Goal: Task Accomplishment & Management: Use online tool/utility

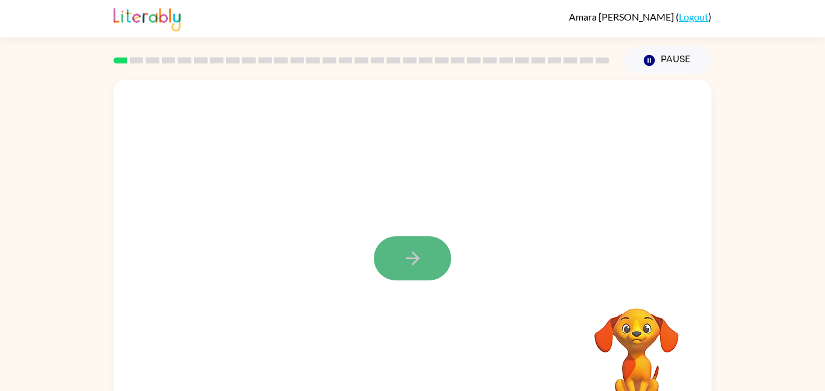
click at [402, 257] on icon "button" at bounding box center [412, 258] width 21 height 21
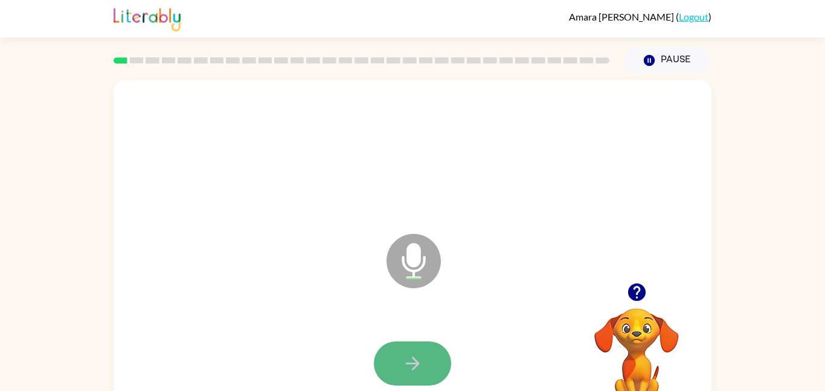
click at [415, 356] on icon "button" at bounding box center [412, 363] width 21 height 21
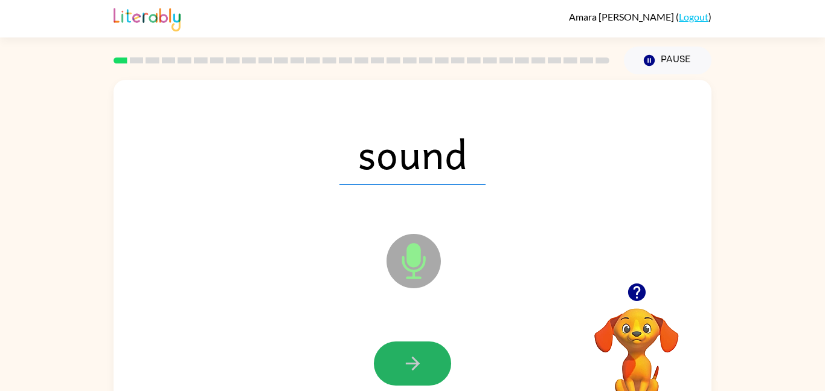
click at [415, 356] on icon "button" at bounding box center [412, 363] width 21 height 21
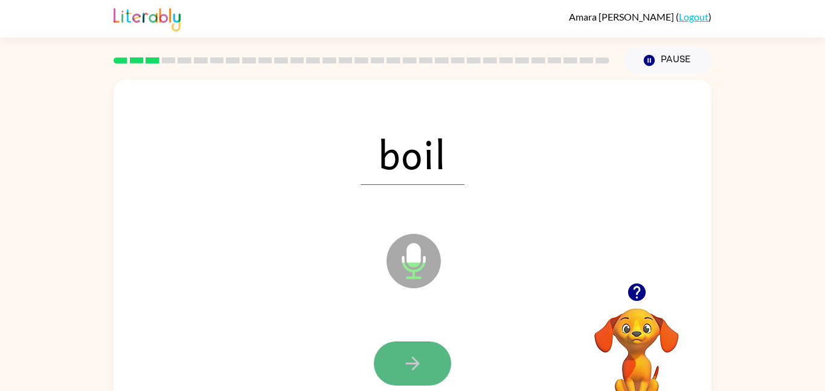
click at [406, 373] on icon "button" at bounding box center [412, 363] width 21 height 21
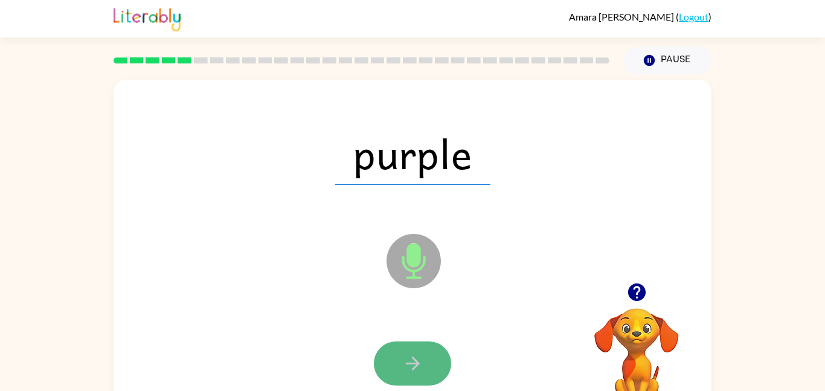
click at [406, 368] on icon "button" at bounding box center [412, 363] width 21 height 21
click at [403, 364] on icon "button" at bounding box center [412, 363] width 21 height 21
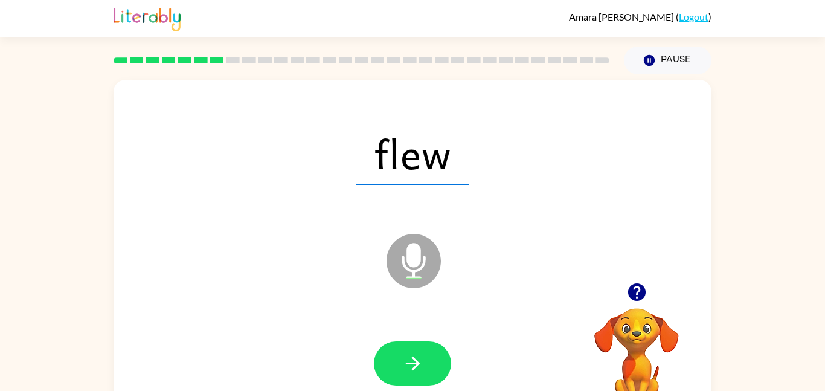
click at [399, 362] on button "button" at bounding box center [412, 363] width 77 height 44
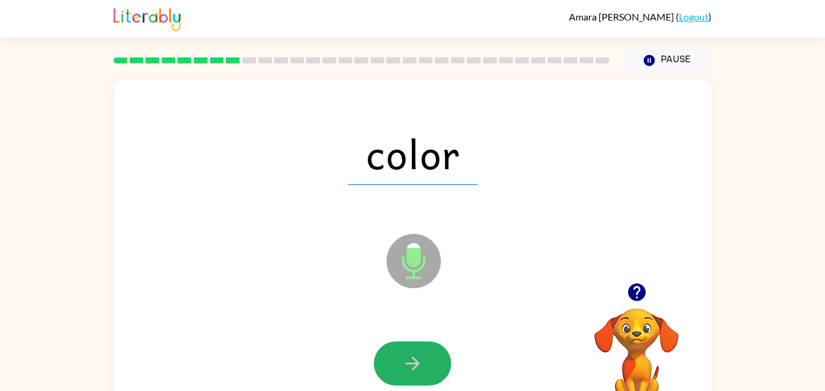
click at [399, 362] on button "button" at bounding box center [412, 363] width 77 height 44
click at [396, 360] on button "button" at bounding box center [412, 363] width 77 height 44
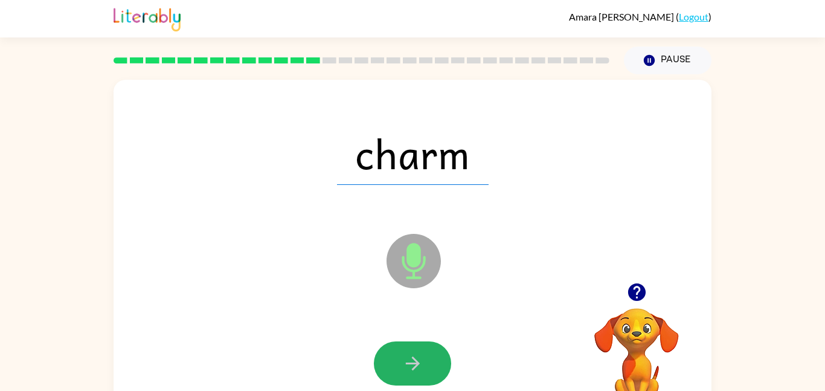
click at [396, 360] on button "button" at bounding box center [412, 363] width 77 height 44
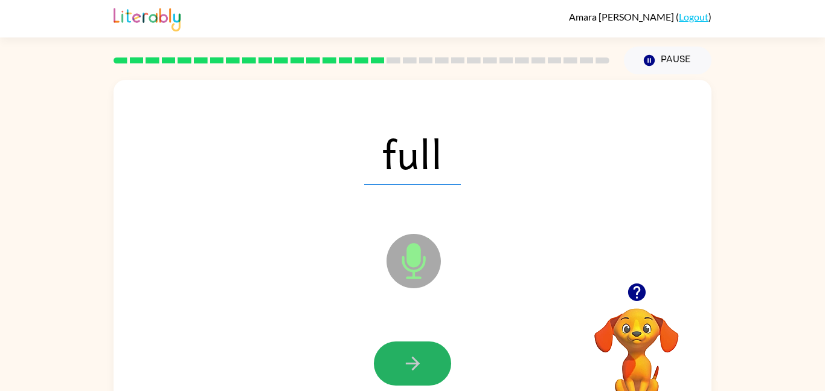
click at [396, 360] on button "button" at bounding box center [412, 363] width 77 height 44
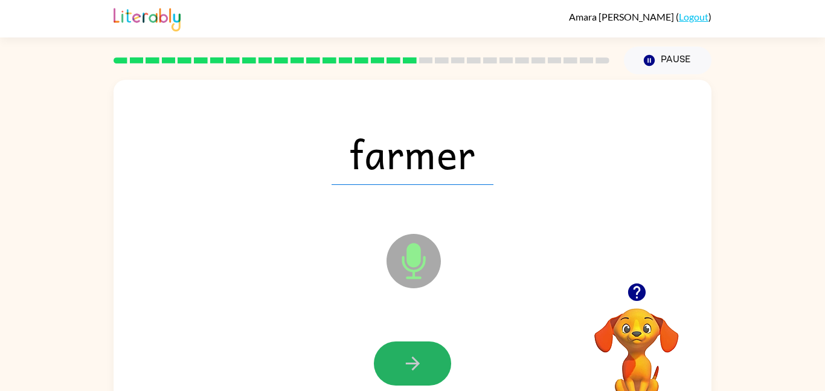
click at [396, 360] on button "button" at bounding box center [412, 363] width 77 height 44
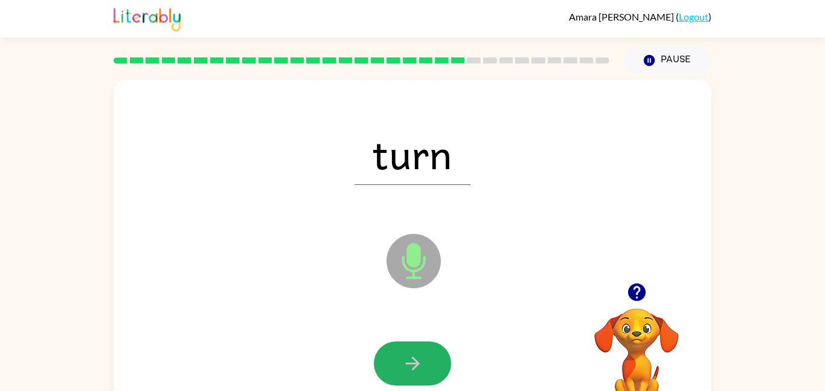
click at [396, 360] on button "button" at bounding box center [412, 363] width 77 height 44
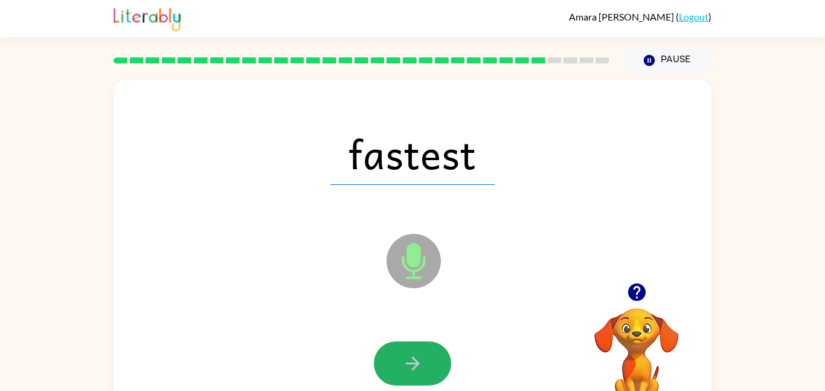
click at [396, 360] on button "button" at bounding box center [412, 363] width 77 height 44
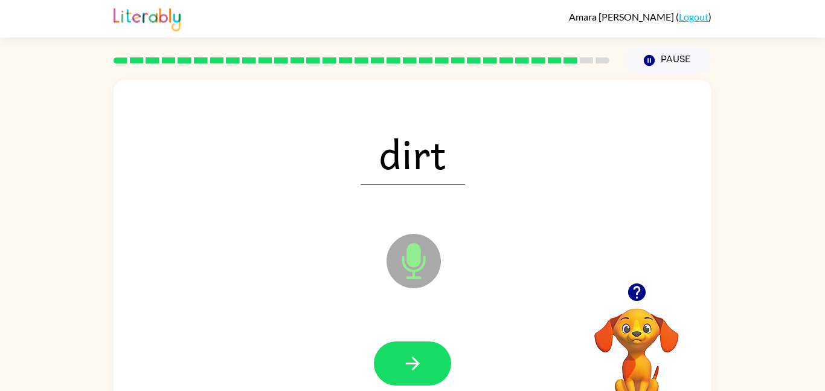
click at [396, 360] on button "button" at bounding box center [412, 363] width 77 height 44
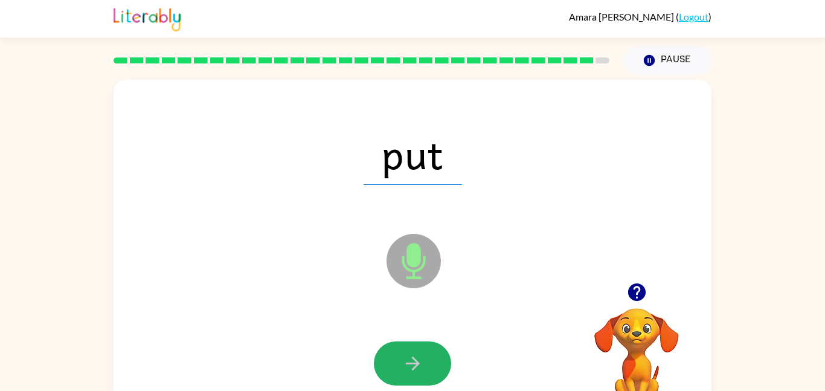
click at [396, 360] on button "button" at bounding box center [412, 363] width 77 height 44
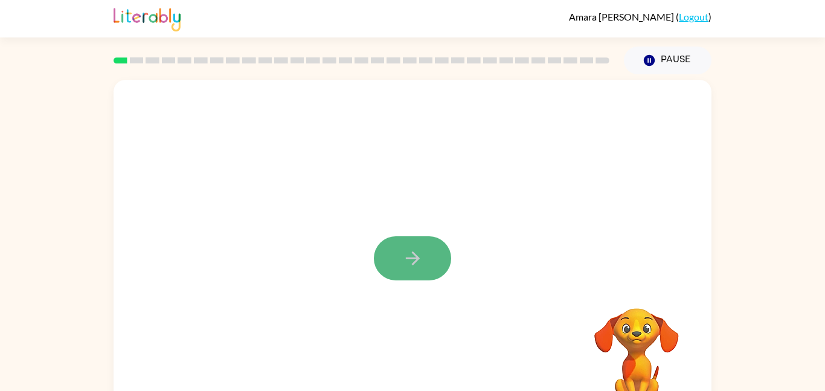
click at [410, 263] on icon "button" at bounding box center [412, 258] width 21 height 21
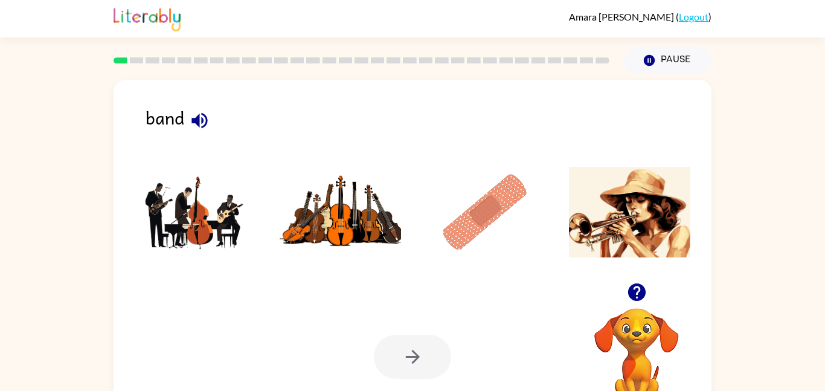
click at [199, 112] on icon "button" at bounding box center [199, 120] width 21 height 21
click at [190, 214] on img at bounding box center [196, 212] width 122 height 91
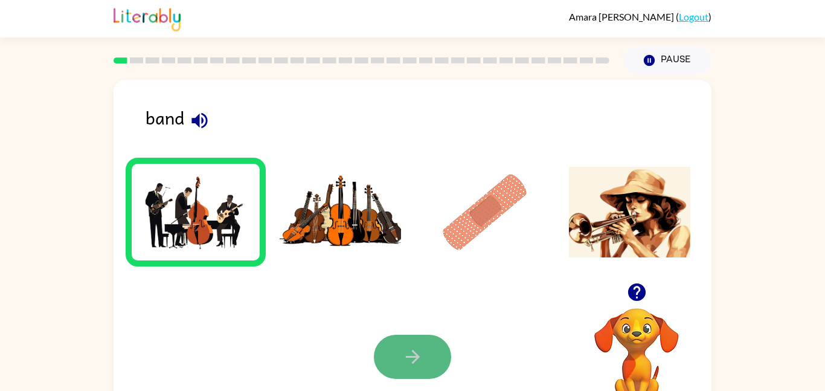
click at [393, 365] on button "button" at bounding box center [412, 357] width 77 height 44
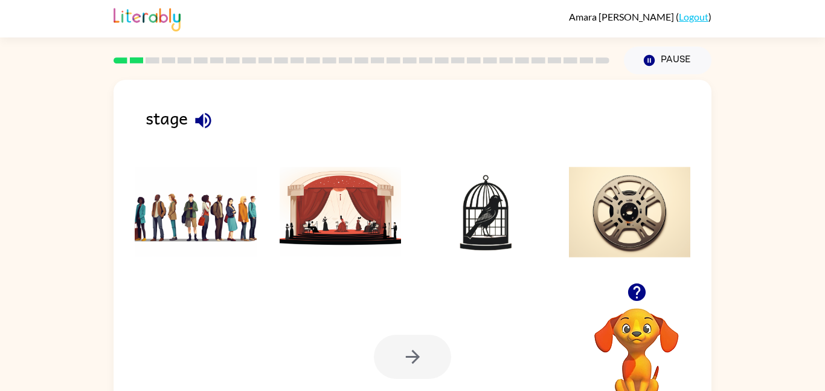
click at [202, 118] on icon "button" at bounding box center [203, 120] width 16 height 16
click at [303, 196] on img at bounding box center [341, 212] width 122 height 91
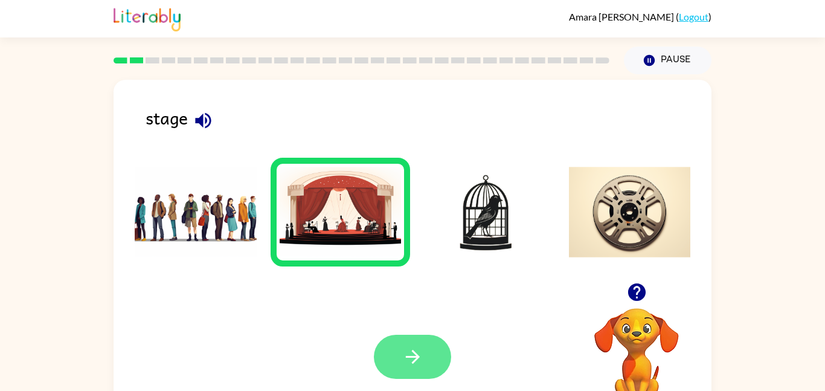
click at [428, 370] on button "button" at bounding box center [412, 357] width 77 height 44
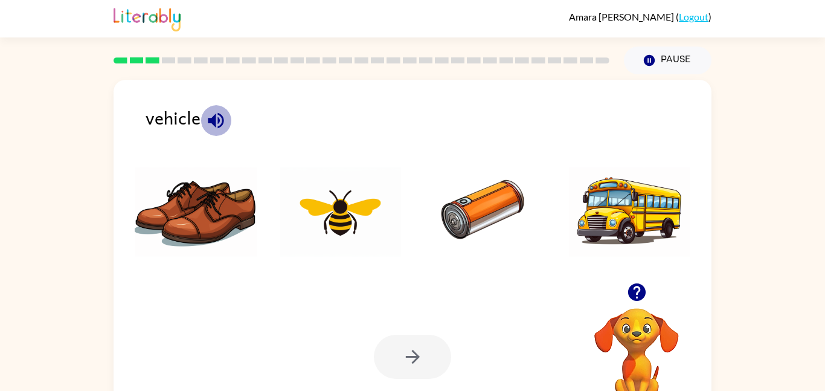
click at [205, 119] on icon "button" at bounding box center [215, 120] width 21 height 21
click at [652, 217] on img at bounding box center [630, 212] width 122 height 91
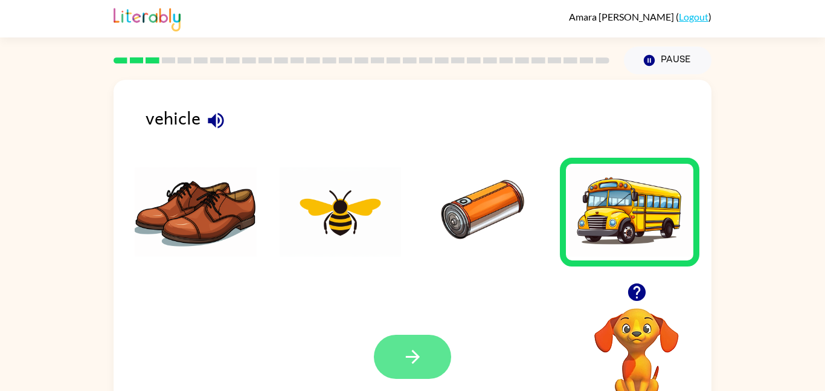
click at [439, 337] on button "button" at bounding box center [412, 357] width 77 height 44
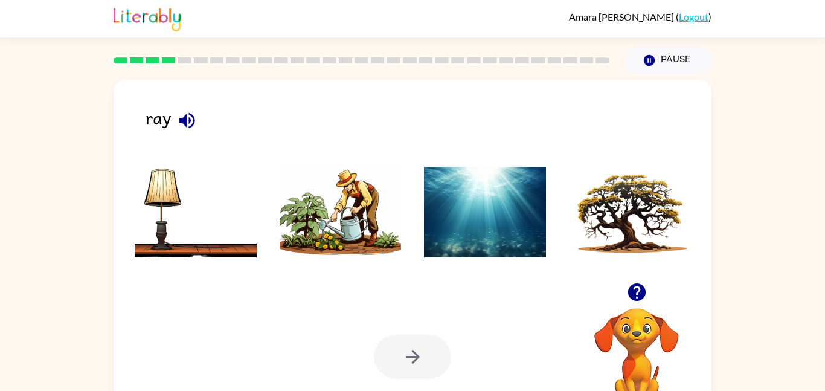
click at [185, 123] on icon "button" at bounding box center [187, 120] width 16 height 16
click at [190, 127] on icon "button" at bounding box center [186, 120] width 21 height 21
click at [462, 256] on img at bounding box center [485, 212] width 122 height 91
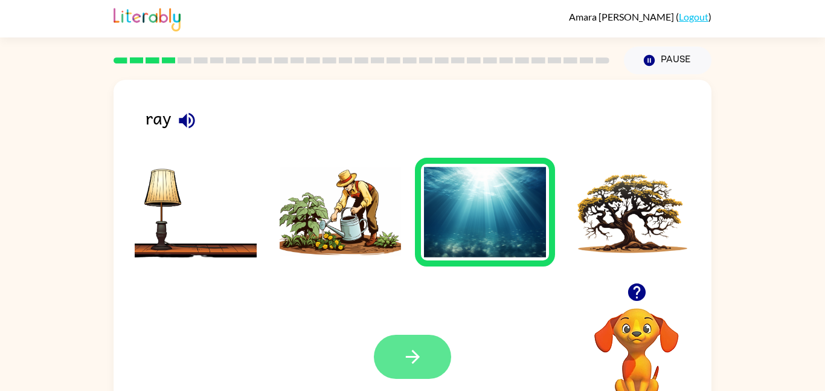
click at [413, 349] on icon "button" at bounding box center [412, 356] width 21 height 21
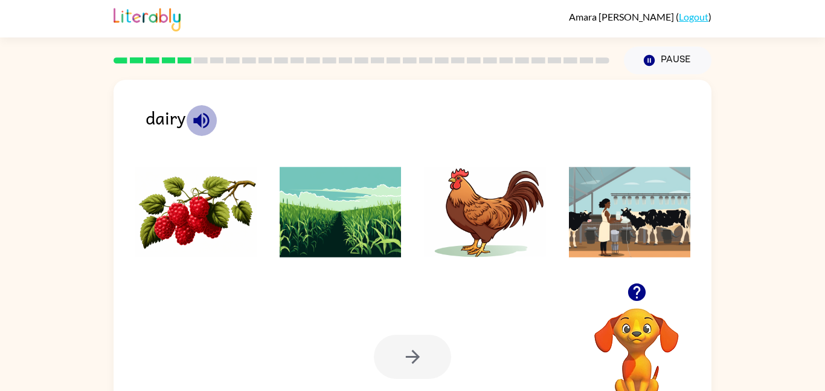
click at [199, 120] on icon "button" at bounding box center [201, 120] width 16 height 16
click at [203, 123] on icon "button" at bounding box center [201, 120] width 16 height 16
click at [615, 234] on img at bounding box center [630, 212] width 122 height 91
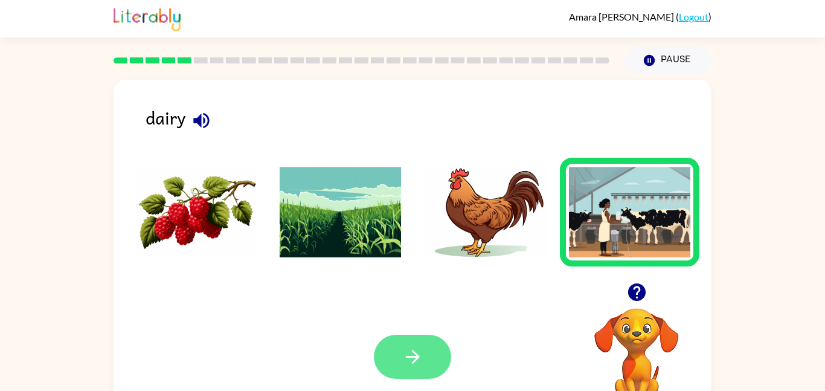
click at [410, 363] on icon "button" at bounding box center [412, 356] width 21 height 21
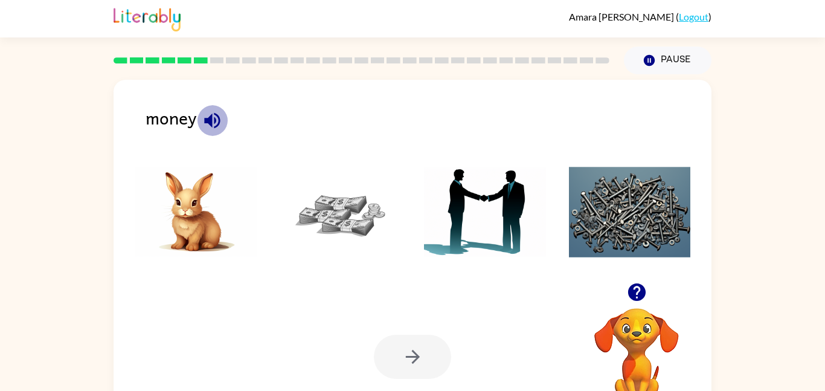
click at [213, 124] on icon "button" at bounding box center [212, 120] width 21 height 21
click at [358, 245] on img at bounding box center [341, 212] width 122 height 91
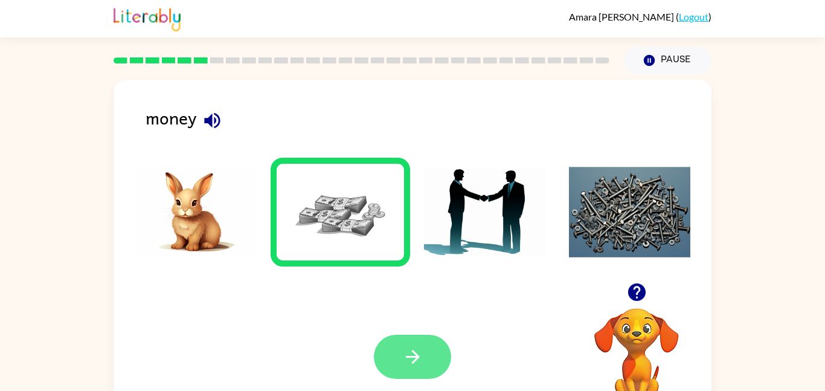
click at [411, 356] on icon "button" at bounding box center [412, 357] width 14 height 14
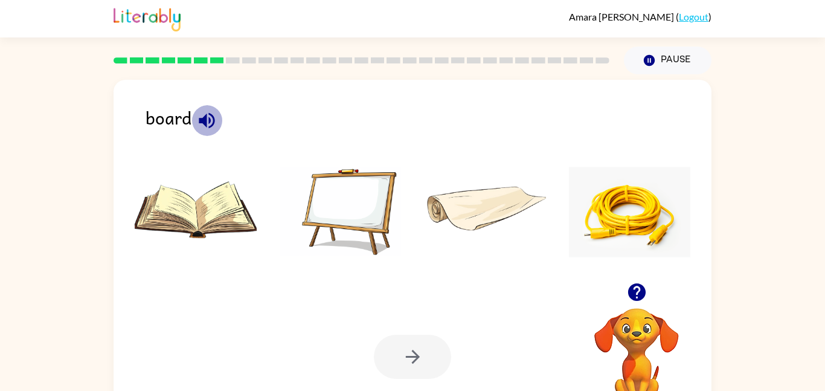
click at [206, 120] on icon "button" at bounding box center [207, 120] width 16 height 16
click at [191, 185] on img at bounding box center [196, 212] width 122 height 91
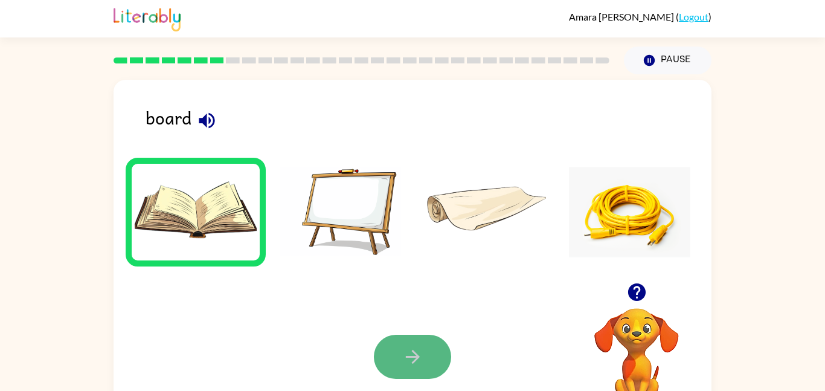
click at [394, 357] on button "button" at bounding box center [412, 357] width 77 height 44
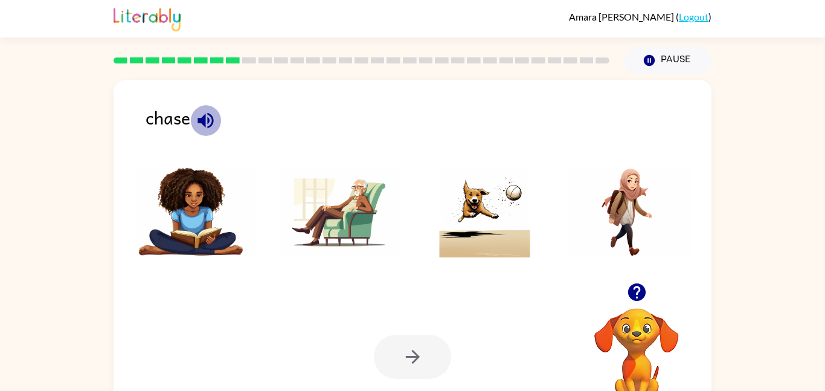
click at [214, 126] on icon "button" at bounding box center [205, 120] width 21 height 21
click at [469, 254] on img at bounding box center [485, 212] width 122 height 91
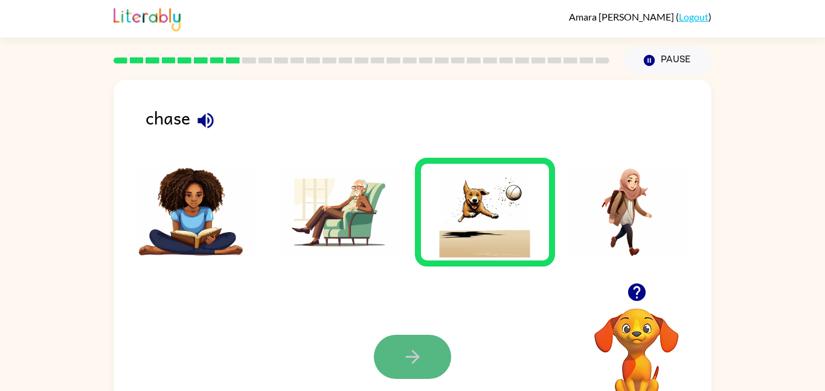
click at [399, 346] on button "button" at bounding box center [412, 357] width 77 height 44
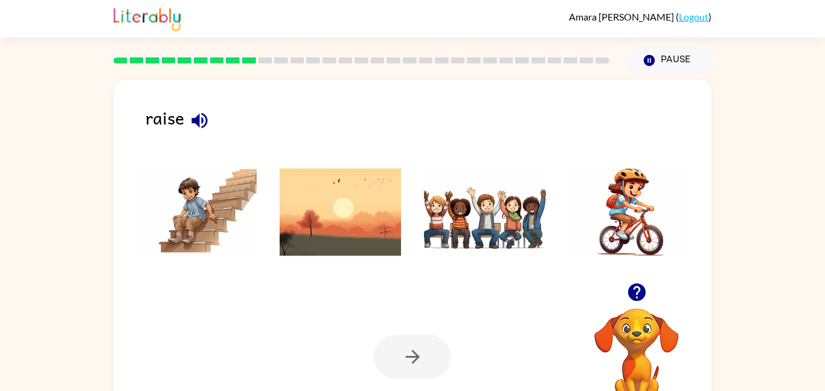
click at [199, 117] on icon "button" at bounding box center [199, 120] width 16 height 16
click at [535, 198] on img at bounding box center [485, 212] width 122 height 91
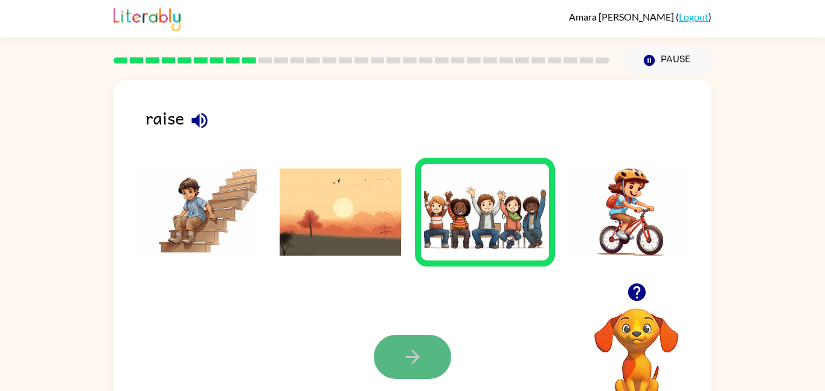
click at [428, 339] on button "button" at bounding box center [412, 357] width 77 height 44
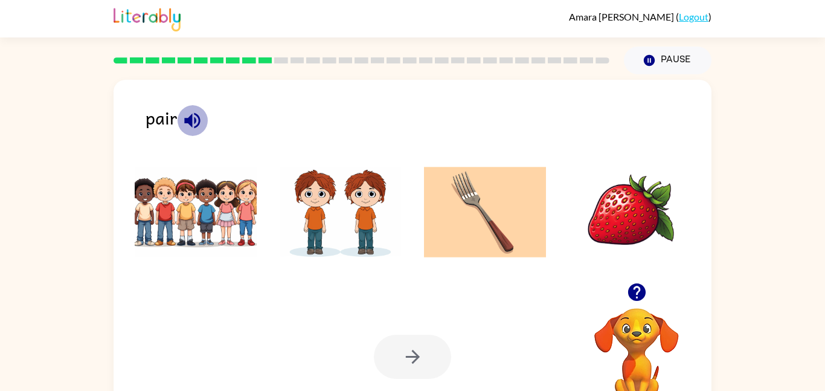
click at [192, 122] on icon "button" at bounding box center [192, 120] width 21 height 21
click at [298, 193] on img at bounding box center [341, 212] width 122 height 91
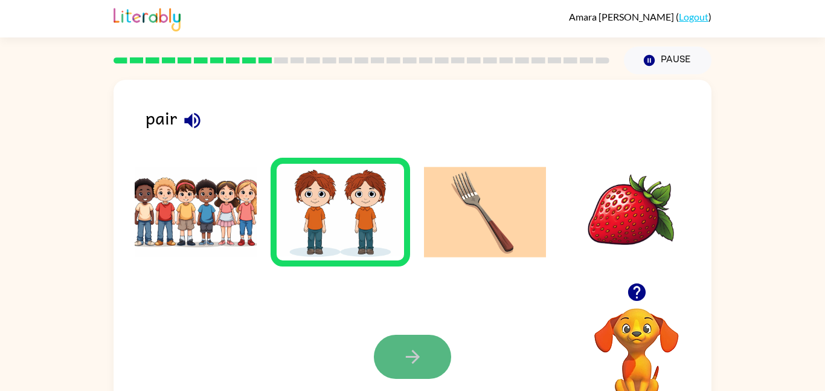
click at [404, 373] on button "button" at bounding box center [412, 357] width 77 height 44
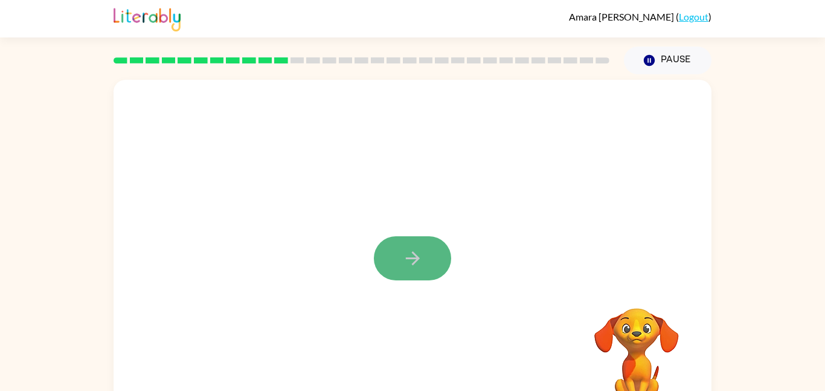
click at [417, 247] on button "button" at bounding box center [412, 258] width 77 height 44
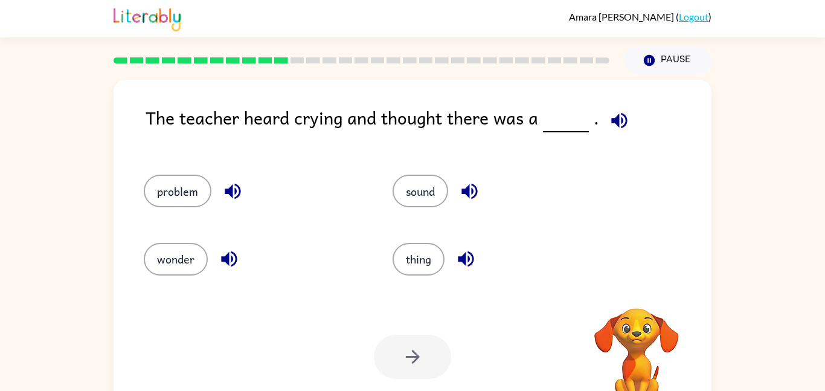
click at [606, 108] on button "button" at bounding box center [619, 120] width 31 height 31
click at [436, 187] on button "sound" at bounding box center [421, 191] width 56 height 33
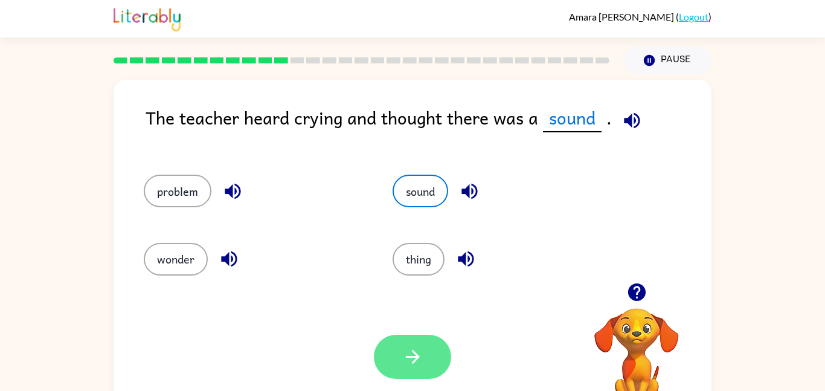
click at [410, 348] on icon "button" at bounding box center [412, 356] width 21 height 21
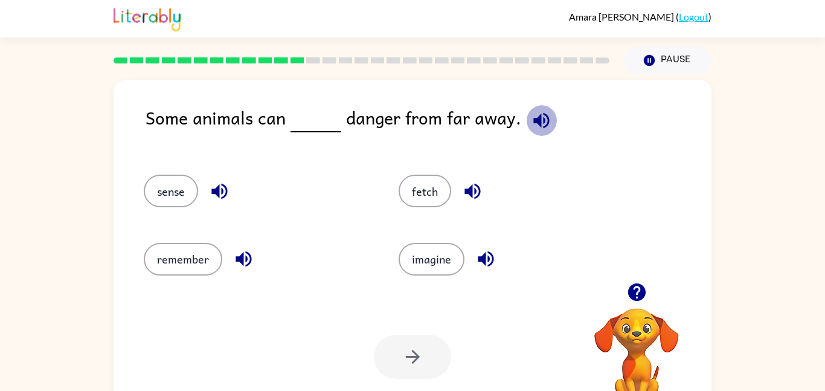
click at [536, 117] on icon "button" at bounding box center [541, 120] width 21 height 21
click at [466, 190] on icon "button" at bounding box center [472, 192] width 16 height 16
click at [483, 263] on icon "button" at bounding box center [486, 259] width 16 height 16
click at [250, 259] on icon "button" at bounding box center [243, 258] width 21 height 21
click at [220, 184] on icon "button" at bounding box center [219, 191] width 21 height 21
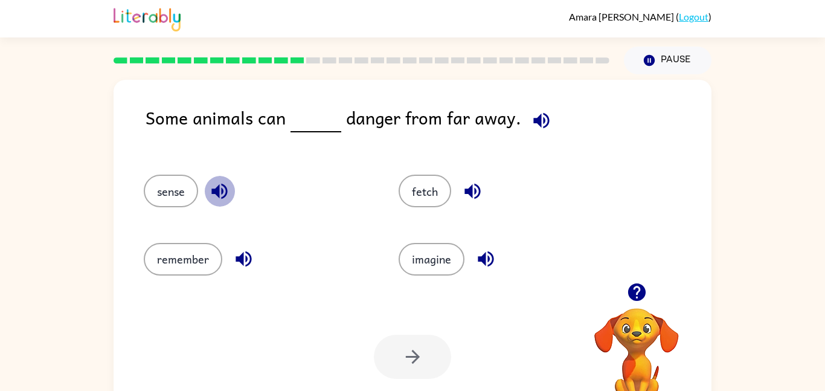
click at [220, 184] on icon "button" at bounding box center [219, 191] width 21 height 21
click at [216, 185] on icon "button" at bounding box center [219, 191] width 21 height 21
click at [158, 194] on button "sense" at bounding box center [171, 191] width 54 height 33
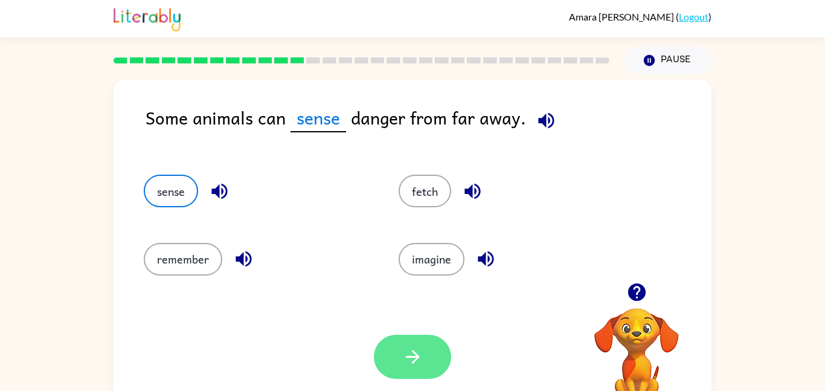
click at [422, 361] on icon "button" at bounding box center [412, 356] width 21 height 21
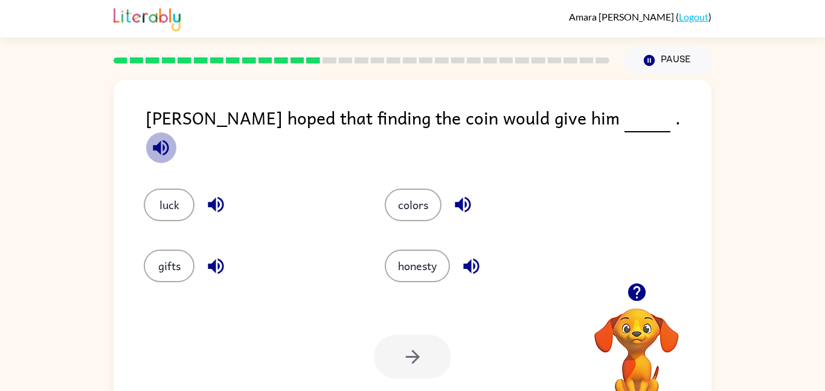
click at [172, 137] on icon "button" at bounding box center [160, 147] width 21 height 21
click at [466, 259] on icon "button" at bounding box center [471, 266] width 16 height 16
click at [216, 201] on icon "button" at bounding box center [215, 204] width 21 height 21
click at [162, 188] on button "luck" at bounding box center [169, 204] width 51 height 33
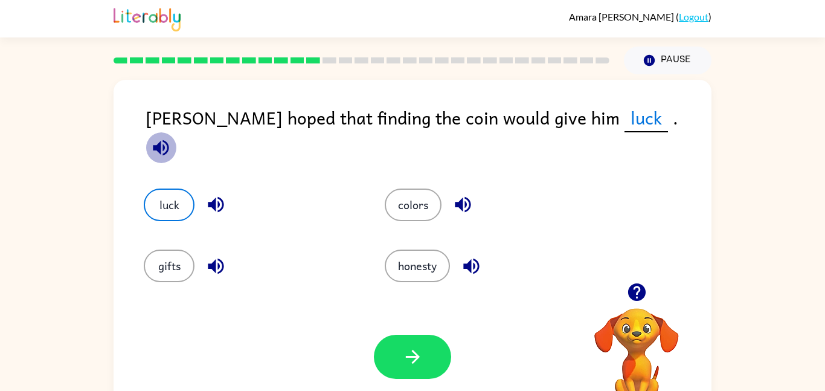
click at [169, 140] on icon "button" at bounding box center [161, 148] width 16 height 16
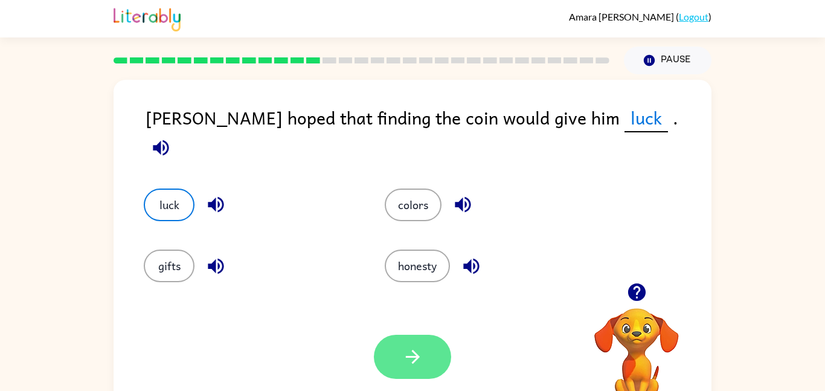
click at [398, 370] on button "button" at bounding box center [412, 357] width 77 height 44
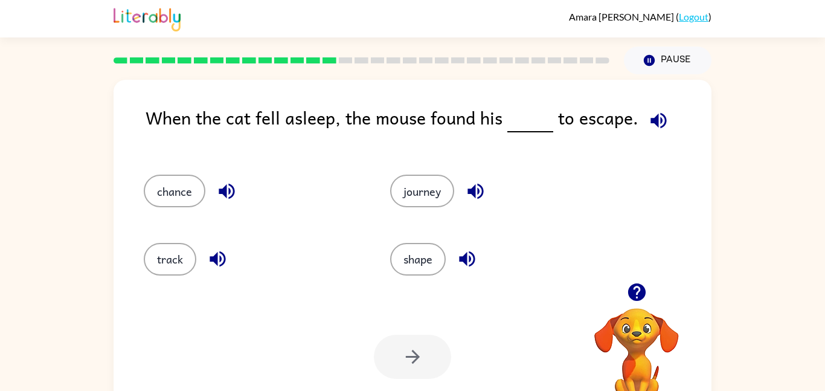
click at [398, 370] on div at bounding box center [412, 357] width 77 height 44
click at [654, 122] on icon "button" at bounding box center [658, 120] width 21 height 21
click at [220, 256] on icon "button" at bounding box center [217, 258] width 21 height 21
click at [225, 182] on icon "button" at bounding box center [226, 191] width 21 height 21
click at [487, 194] on button "button" at bounding box center [475, 191] width 31 height 31
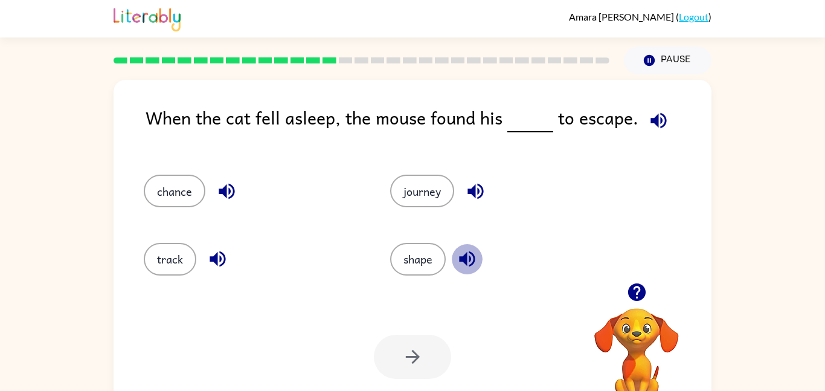
click at [471, 263] on icon "button" at bounding box center [467, 258] width 21 height 21
click at [216, 177] on div "chance" at bounding box center [253, 191] width 219 height 33
click at [217, 182] on icon "button" at bounding box center [226, 191] width 21 height 21
click at [200, 243] on div "track" at bounding box center [253, 259] width 219 height 33
click at [225, 262] on icon "button" at bounding box center [218, 259] width 16 height 16
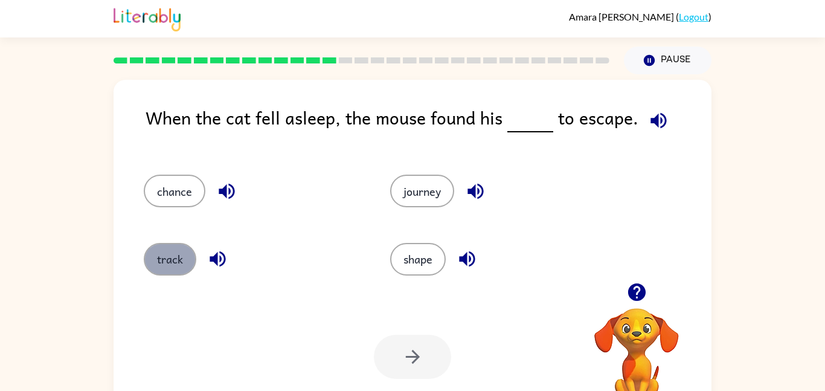
click at [182, 263] on button "track" at bounding box center [170, 259] width 53 height 33
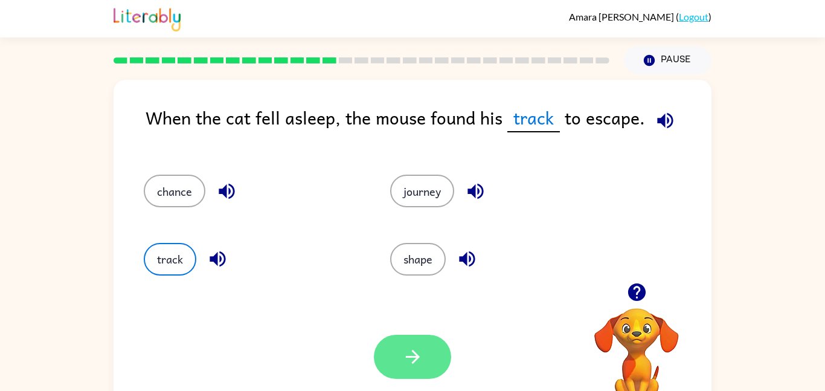
click at [422, 356] on icon "button" at bounding box center [412, 356] width 21 height 21
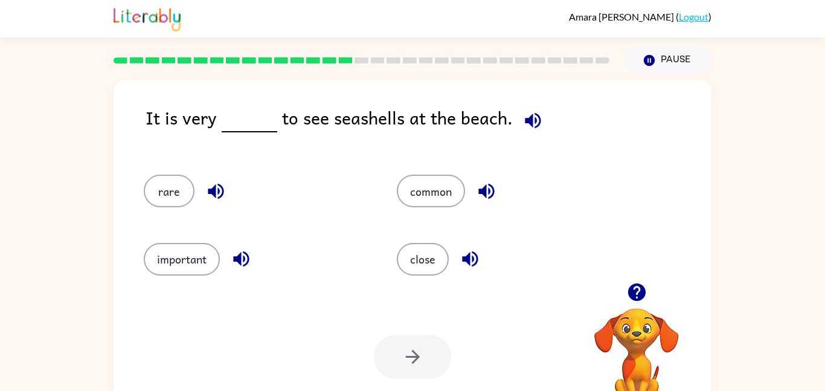
click at [527, 116] on icon "button" at bounding box center [533, 120] width 16 height 16
click at [406, 190] on button "common" at bounding box center [431, 191] width 68 height 33
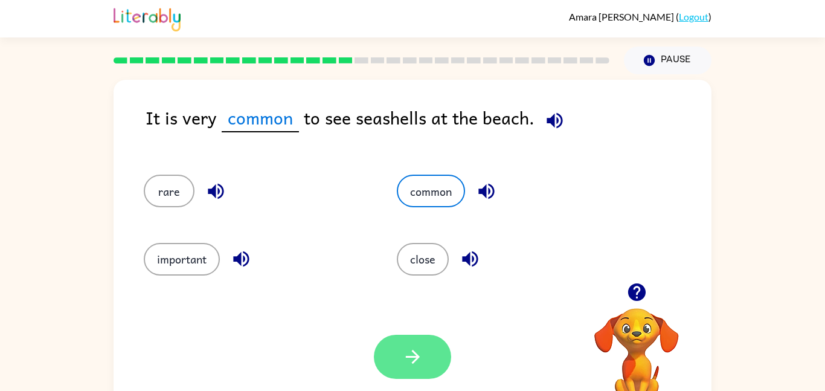
click at [396, 371] on button "button" at bounding box center [412, 357] width 77 height 44
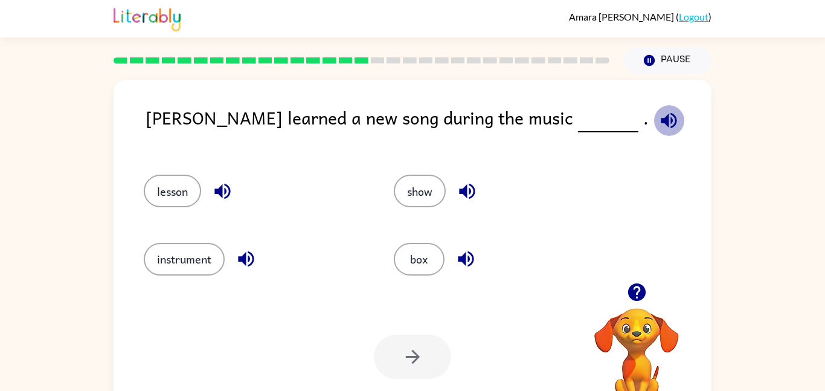
click at [658, 119] on icon "button" at bounding box center [668, 120] width 21 height 21
click at [463, 190] on icon "button" at bounding box center [467, 192] width 16 height 16
click at [471, 255] on icon "button" at bounding box center [465, 258] width 21 height 21
click at [250, 259] on icon "button" at bounding box center [246, 259] width 16 height 16
click at [221, 199] on icon "button" at bounding box center [222, 191] width 21 height 21
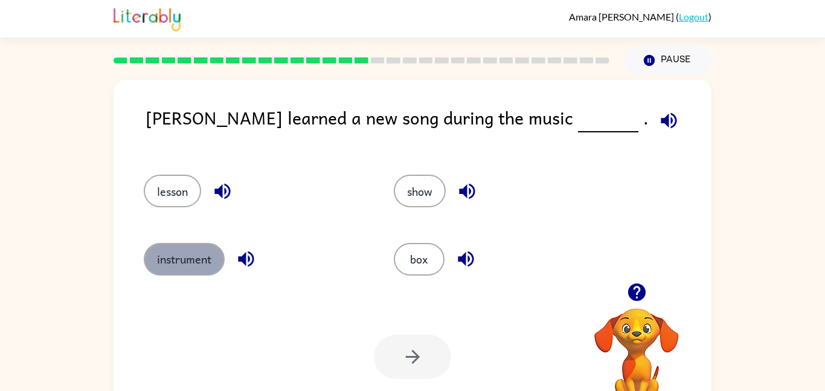
click at [211, 248] on button "instrument" at bounding box center [184, 259] width 81 height 33
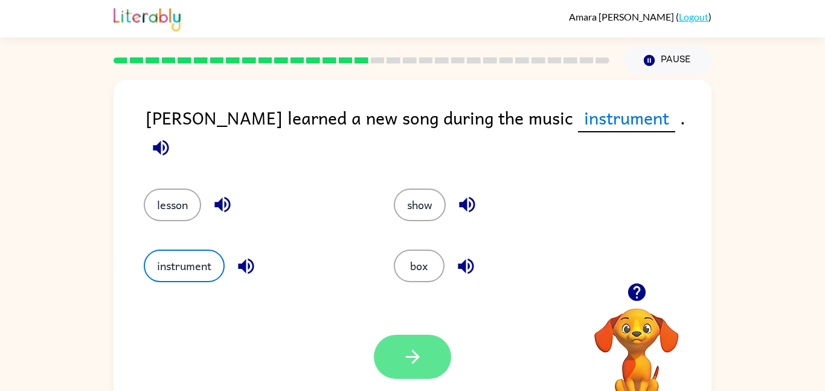
click at [393, 355] on button "button" at bounding box center [412, 357] width 77 height 44
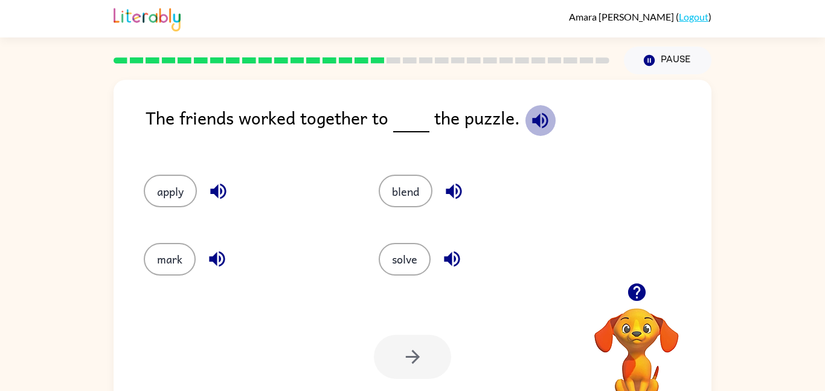
click at [537, 126] on icon "button" at bounding box center [540, 120] width 21 height 21
click at [458, 193] on icon "button" at bounding box center [454, 192] width 16 height 16
click at [446, 266] on icon "button" at bounding box center [452, 258] width 21 height 21
click at [223, 262] on icon "button" at bounding box center [217, 259] width 16 height 16
click at [213, 197] on icon "button" at bounding box center [218, 191] width 21 height 21
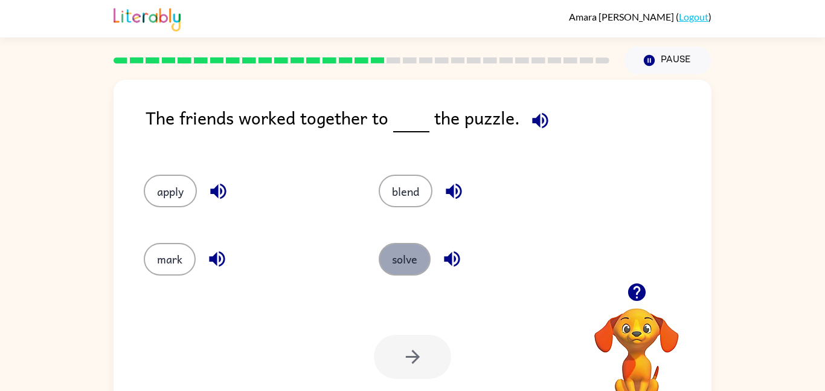
click at [391, 259] on button "solve" at bounding box center [405, 259] width 52 height 33
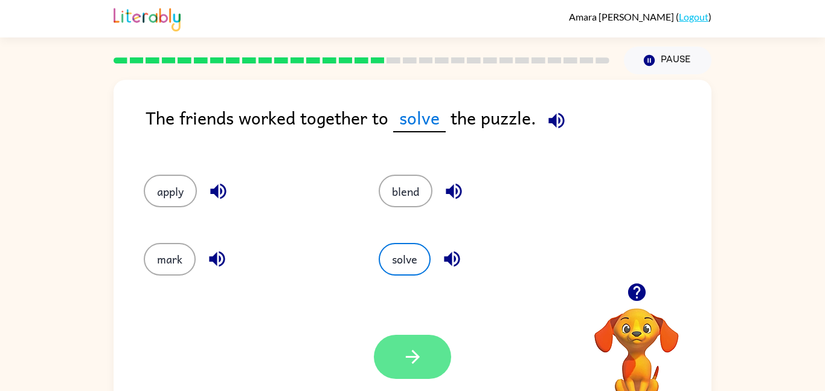
click at [417, 349] on icon "button" at bounding box center [412, 356] width 21 height 21
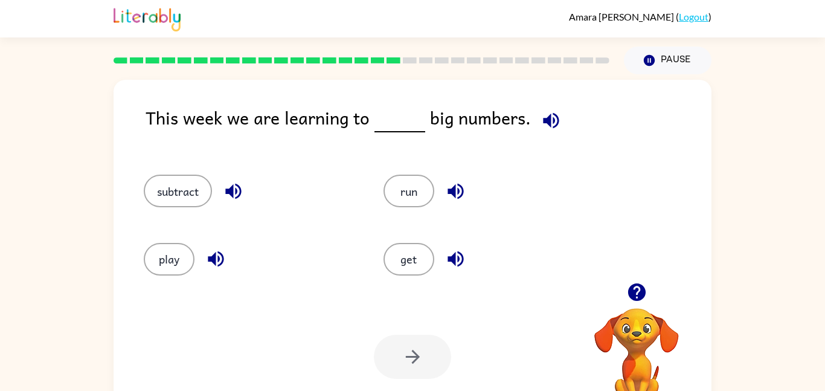
click at [548, 113] on icon "button" at bounding box center [551, 120] width 21 height 21
click at [454, 264] on icon "button" at bounding box center [456, 259] width 16 height 16
click at [457, 198] on icon "button" at bounding box center [455, 191] width 21 height 21
click at [234, 187] on icon "button" at bounding box center [233, 191] width 21 height 21
click at [216, 252] on icon "button" at bounding box center [215, 258] width 21 height 21
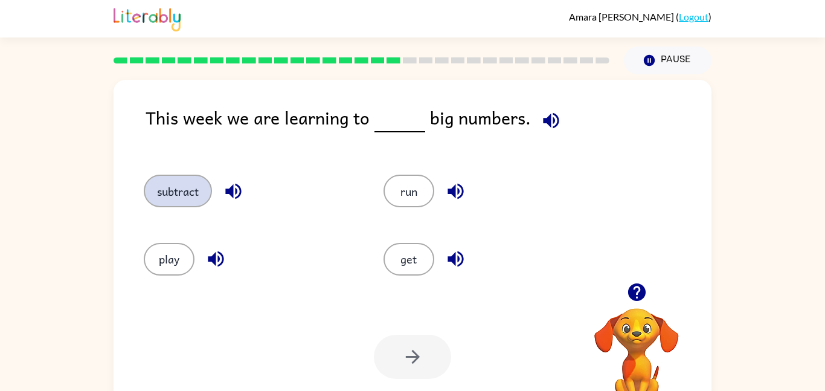
click at [170, 197] on button "subtract" at bounding box center [178, 191] width 68 height 33
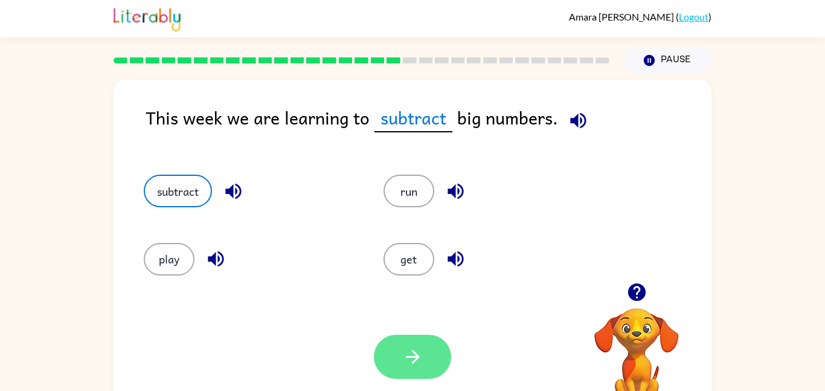
click at [402, 349] on icon "button" at bounding box center [412, 356] width 21 height 21
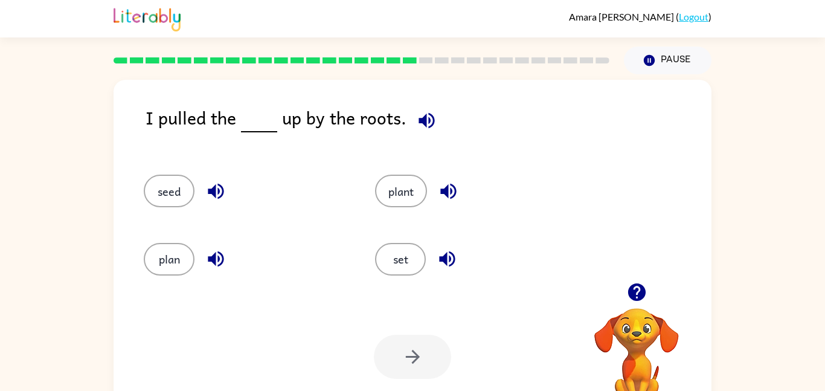
click at [422, 114] on icon "button" at bounding box center [427, 120] width 16 height 16
click at [447, 188] on icon "button" at bounding box center [448, 192] width 16 height 16
click at [408, 188] on button "plant" at bounding box center [401, 191] width 52 height 33
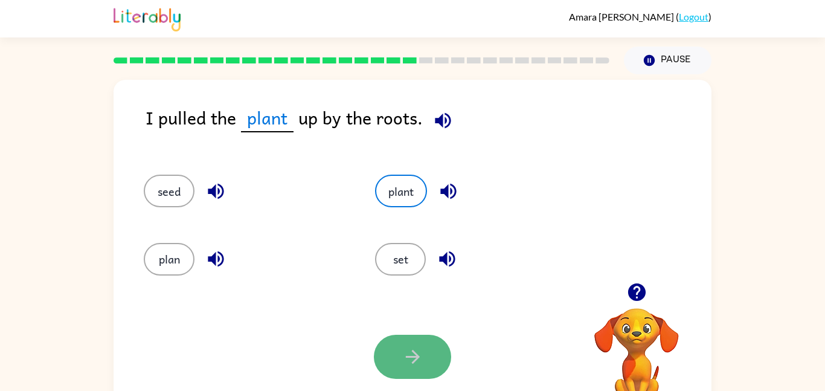
click at [423, 345] on button "button" at bounding box center [412, 357] width 77 height 44
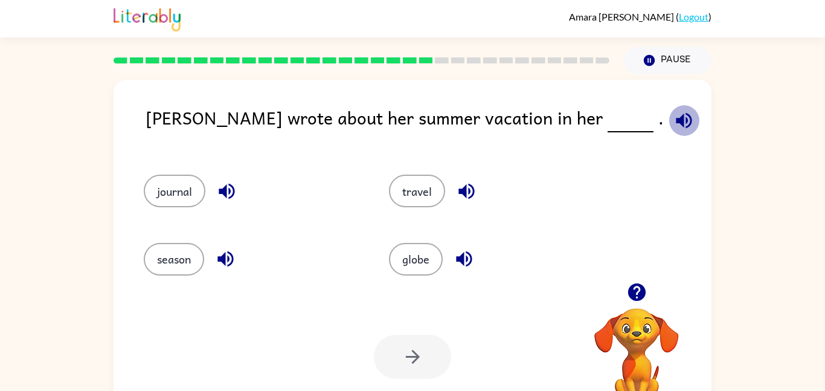
click at [676, 120] on icon "button" at bounding box center [684, 120] width 16 height 16
click at [464, 191] on icon "button" at bounding box center [466, 192] width 16 height 16
click at [460, 264] on icon "button" at bounding box center [464, 258] width 21 height 21
click at [215, 258] on icon "button" at bounding box center [225, 258] width 21 height 21
click at [225, 190] on icon "button" at bounding box center [227, 192] width 16 height 16
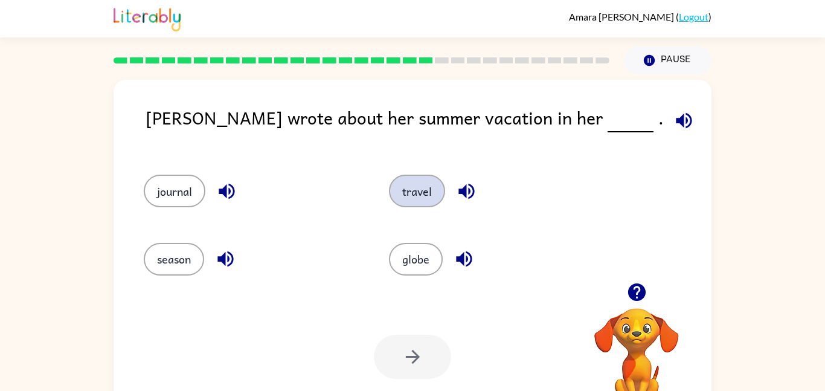
click at [430, 184] on button "travel" at bounding box center [417, 191] width 56 height 33
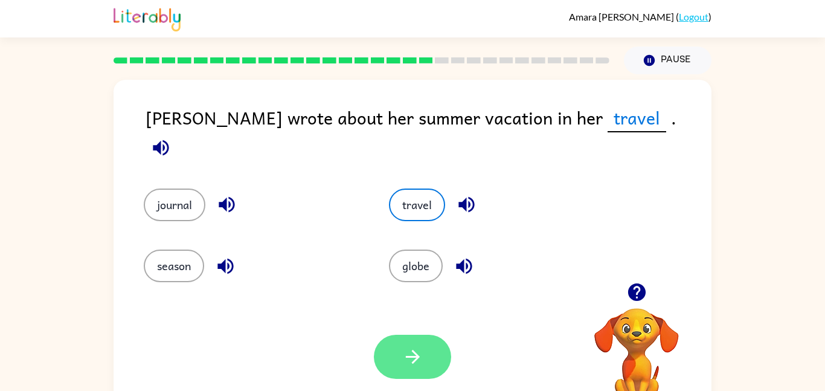
click at [425, 358] on button "button" at bounding box center [412, 357] width 77 height 44
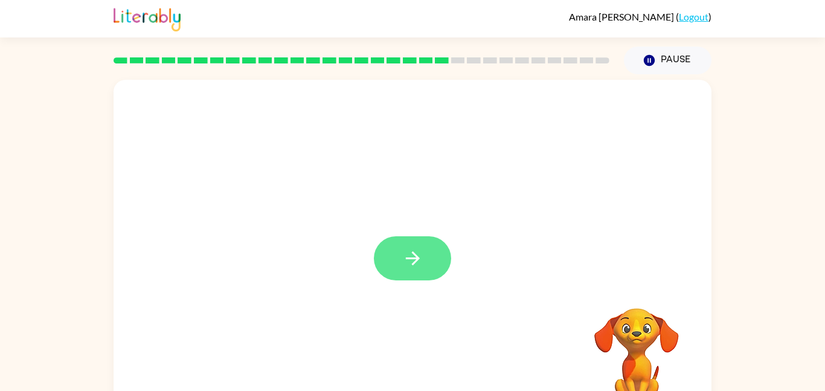
click at [436, 244] on button "button" at bounding box center [412, 258] width 77 height 44
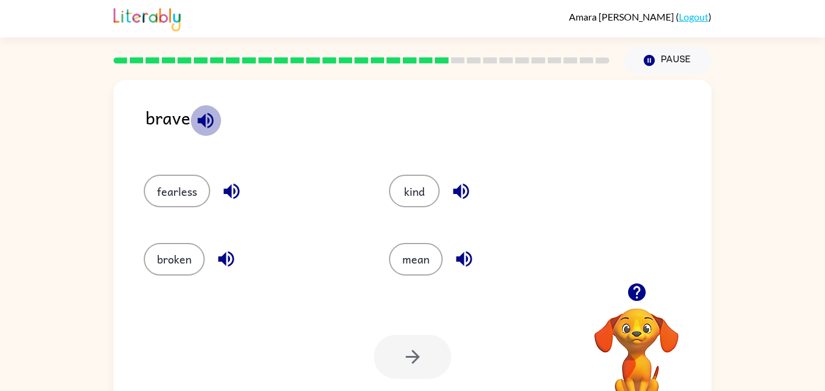
click at [207, 129] on icon "button" at bounding box center [205, 120] width 21 height 21
click at [223, 263] on icon "button" at bounding box center [226, 259] width 16 height 16
click at [201, 260] on button "broken" at bounding box center [174, 259] width 61 height 33
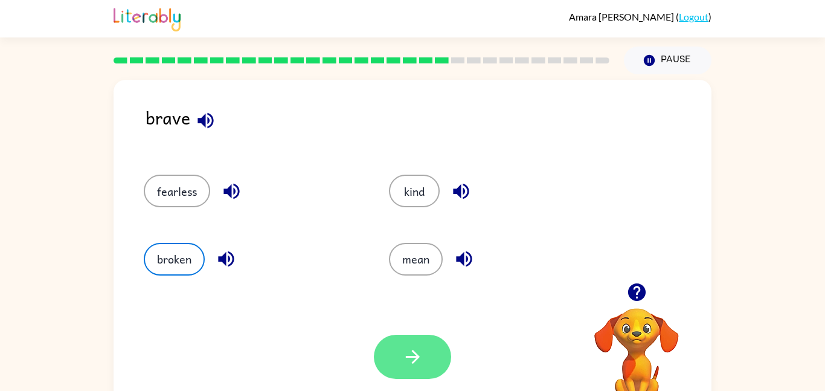
click at [385, 364] on button "button" at bounding box center [412, 357] width 77 height 44
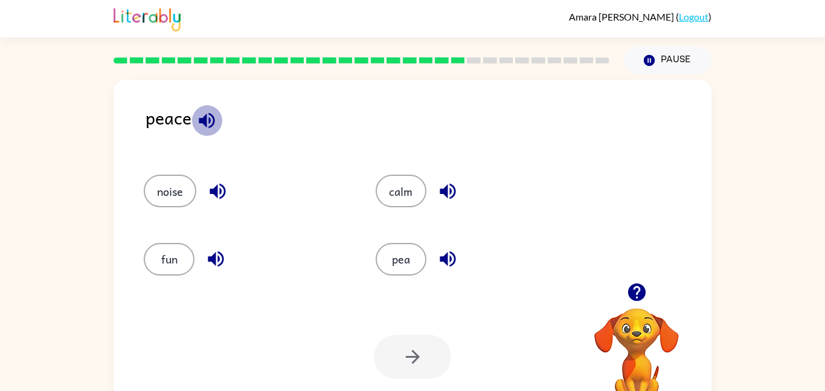
click at [207, 121] on icon "button" at bounding box center [206, 120] width 21 height 21
click at [223, 191] on icon "button" at bounding box center [217, 191] width 21 height 21
click at [220, 262] on icon "button" at bounding box center [215, 258] width 21 height 21
click at [204, 124] on icon "button" at bounding box center [207, 120] width 16 height 16
click at [448, 260] on icon "button" at bounding box center [447, 258] width 21 height 21
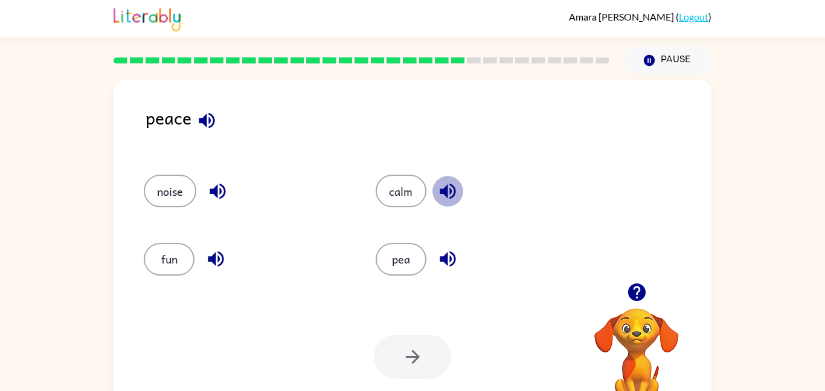
click at [449, 190] on icon "button" at bounding box center [447, 191] width 21 height 21
click at [412, 270] on button "pea" at bounding box center [401, 259] width 51 height 33
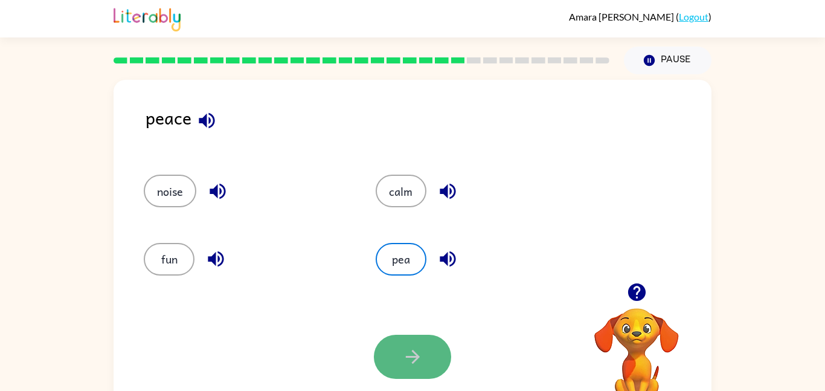
click at [422, 371] on button "button" at bounding box center [412, 357] width 77 height 44
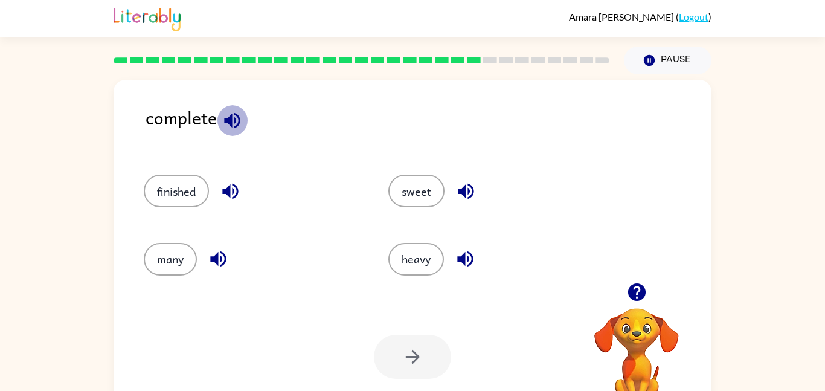
click at [228, 119] on icon "button" at bounding box center [232, 120] width 16 height 16
click at [229, 196] on icon "button" at bounding box center [230, 192] width 16 height 16
click at [173, 192] on button "finished" at bounding box center [176, 191] width 65 height 33
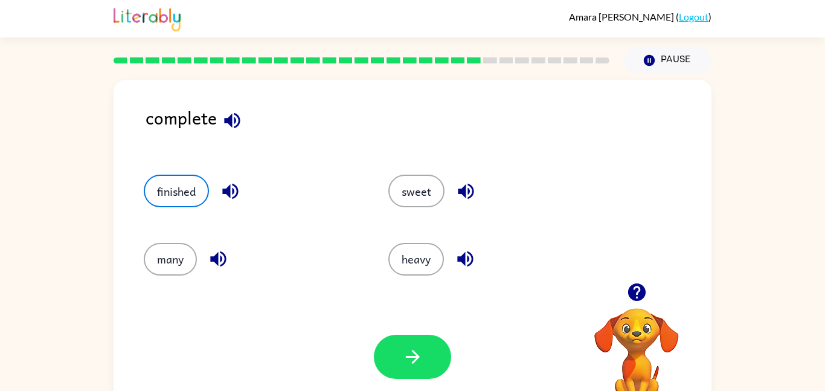
click at [216, 252] on icon "button" at bounding box center [218, 258] width 21 height 21
click at [466, 200] on icon "button" at bounding box center [465, 191] width 21 height 21
click at [469, 262] on icon "button" at bounding box center [465, 258] width 21 height 21
click at [419, 345] on button "button" at bounding box center [412, 357] width 77 height 44
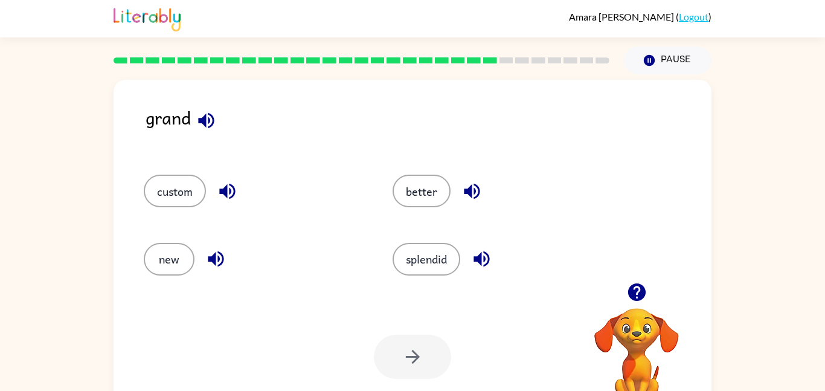
click at [206, 118] on icon "button" at bounding box center [206, 120] width 16 height 16
click at [228, 192] on icon "button" at bounding box center [227, 191] width 21 height 21
click at [219, 263] on icon "button" at bounding box center [215, 258] width 21 height 21
click at [473, 190] on icon "button" at bounding box center [471, 191] width 21 height 21
click at [200, 121] on icon "button" at bounding box center [206, 120] width 16 height 16
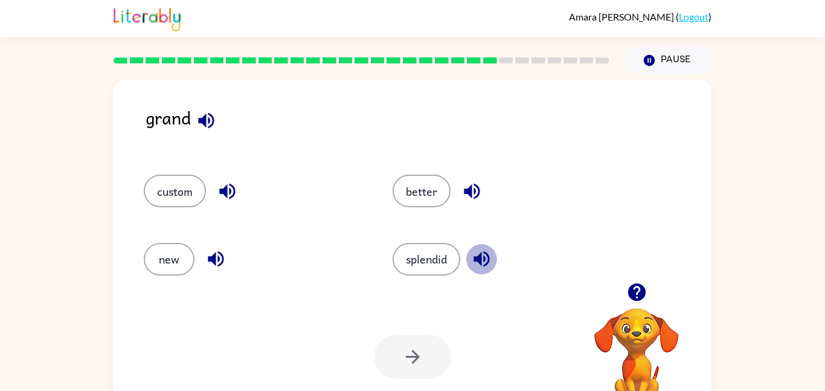
click at [481, 268] on icon "button" at bounding box center [481, 258] width 21 height 21
click at [403, 192] on button "better" at bounding box center [422, 191] width 58 height 33
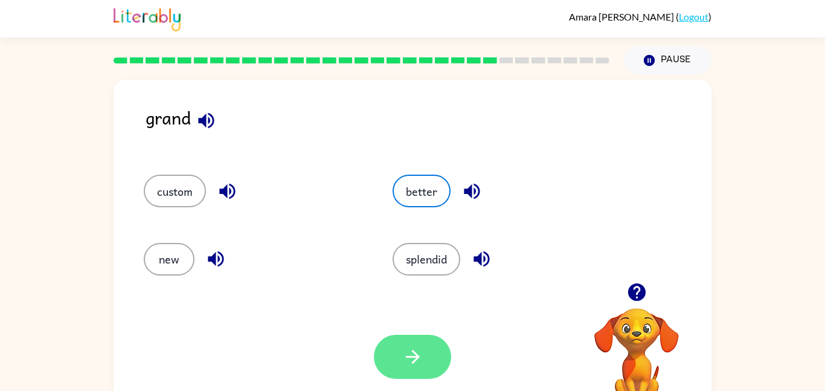
click at [408, 369] on button "button" at bounding box center [412, 357] width 77 height 44
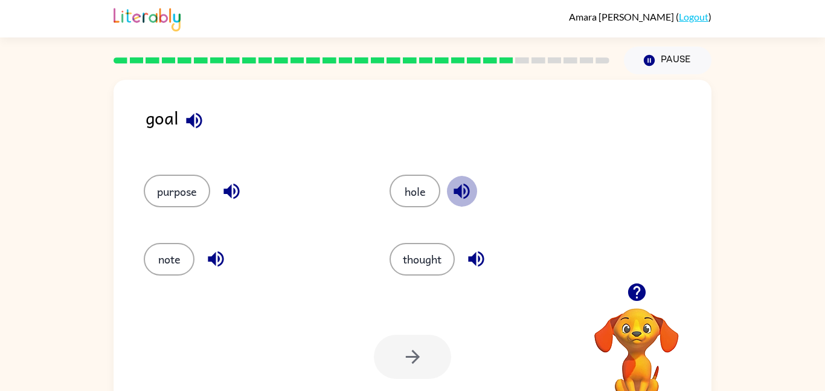
click at [456, 187] on icon "button" at bounding box center [461, 191] width 21 height 21
click at [187, 118] on icon "button" at bounding box center [194, 120] width 16 height 16
click at [422, 201] on button "hole" at bounding box center [415, 191] width 51 height 33
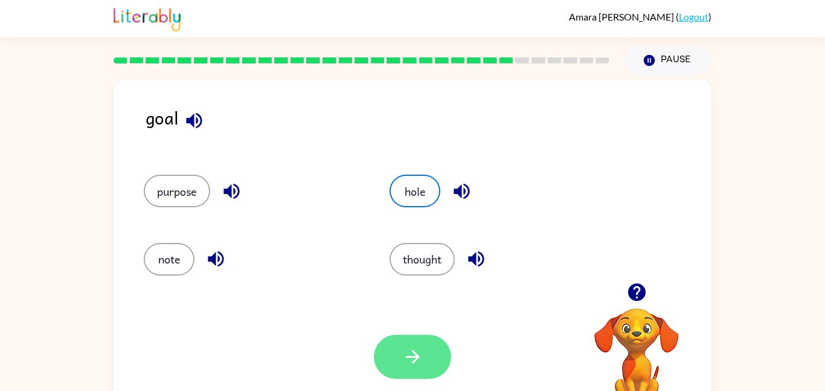
click at [429, 362] on button "button" at bounding box center [412, 357] width 77 height 44
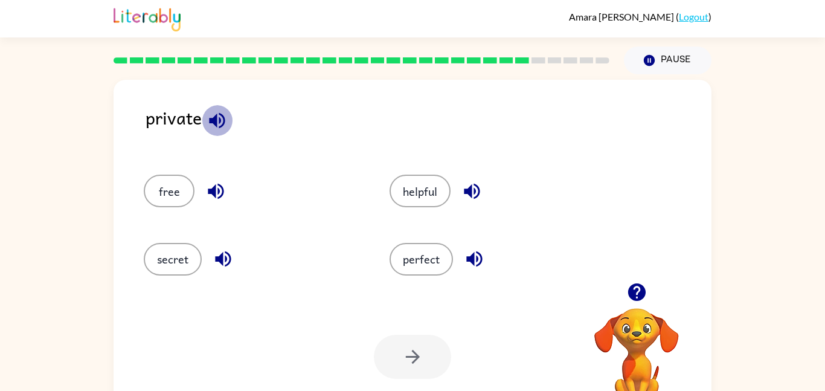
click at [219, 126] on icon "button" at bounding box center [217, 120] width 16 height 16
click at [472, 193] on icon "button" at bounding box center [471, 191] width 21 height 21
click at [216, 187] on icon "button" at bounding box center [215, 191] width 21 height 21
click at [224, 252] on icon "button" at bounding box center [223, 258] width 21 height 21
click at [478, 254] on icon "button" at bounding box center [474, 259] width 16 height 16
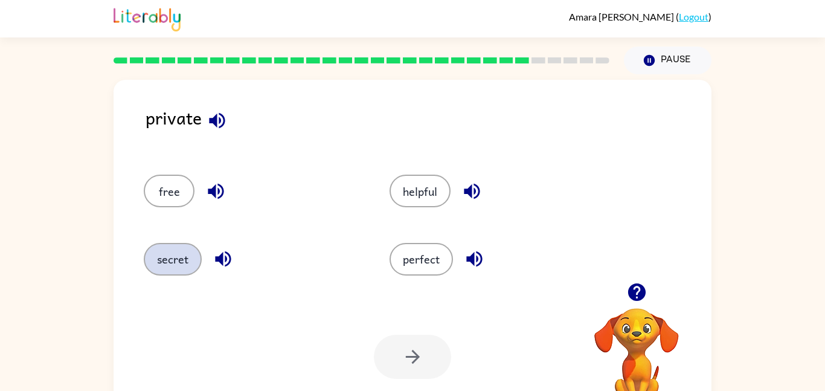
click at [157, 262] on button "secret" at bounding box center [173, 259] width 58 height 33
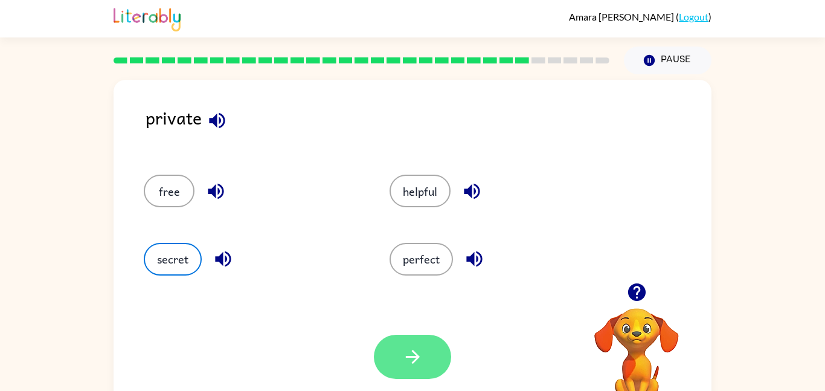
click at [416, 359] on icon "button" at bounding box center [412, 357] width 14 height 14
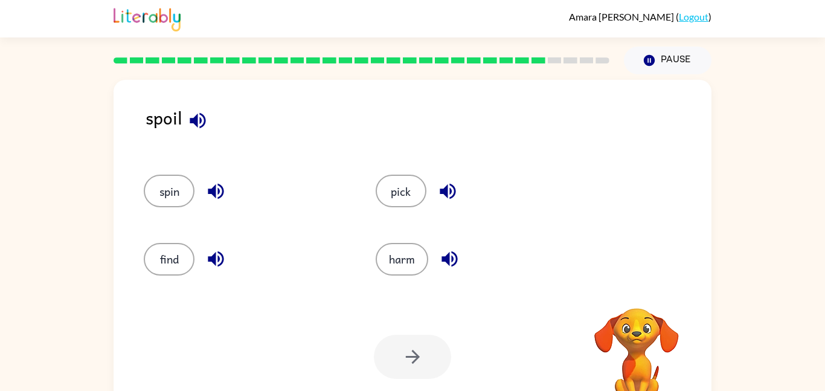
click at [196, 123] on icon "button" at bounding box center [198, 120] width 16 height 16
click at [437, 191] on icon "button" at bounding box center [447, 191] width 21 height 21
click at [454, 267] on icon "button" at bounding box center [449, 258] width 21 height 21
click at [220, 257] on icon "button" at bounding box center [215, 258] width 21 height 21
click at [207, 188] on icon "button" at bounding box center [215, 191] width 21 height 21
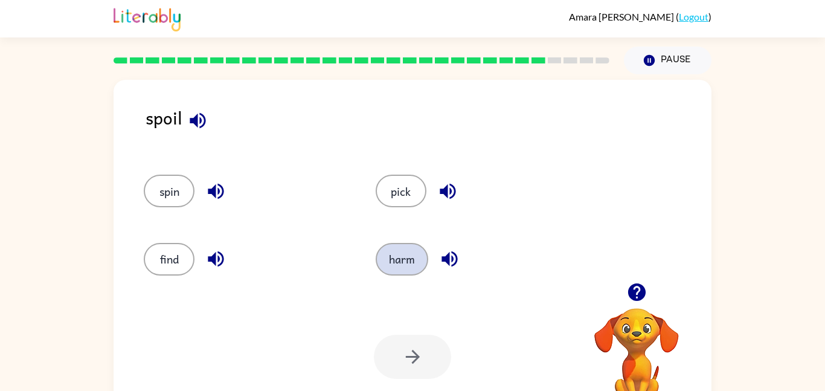
click at [408, 266] on button "harm" at bounding box center [402, 259] width 53 height 33
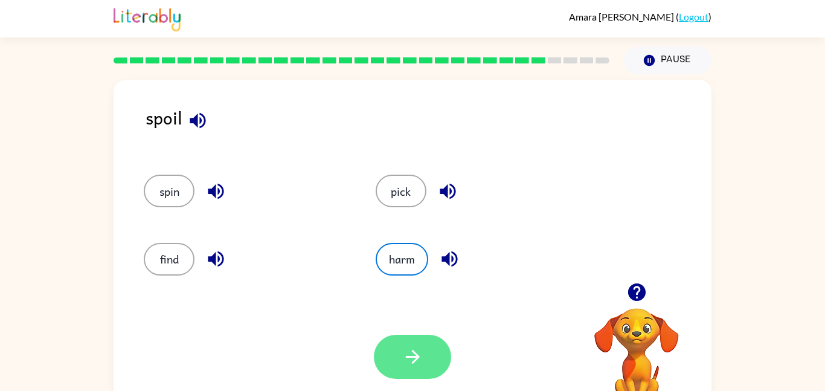
click at [408, 342] on button "button" at bounding box center [412, 357] width 77 height 44
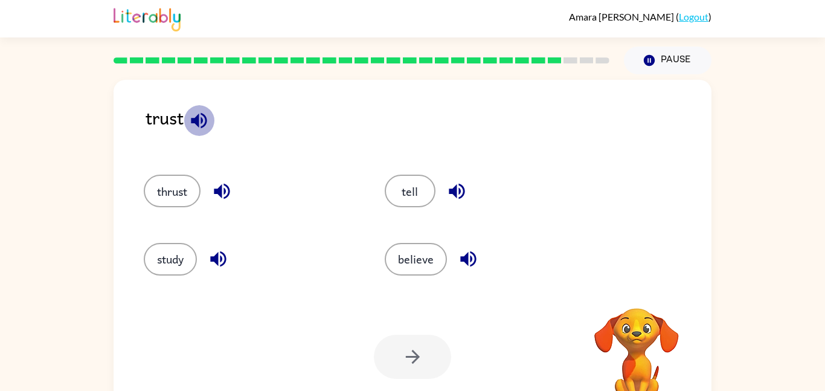
click at [198, 121] on icon "button" at bounding box center [199, 120] width 16 height 16
click at [199, 123] on icon "button" at bounding box center [199, 120] width 16 height 16
click at [225, 198] on icon "button" at bounding box center [222, 192] width 16 height 16
click at [223, 256] on icon "button" at bounding box center [218, 258] width 21 height 21
click at [454, 183] on icon "button" at bounding box center [456, 191] width 21 height 21
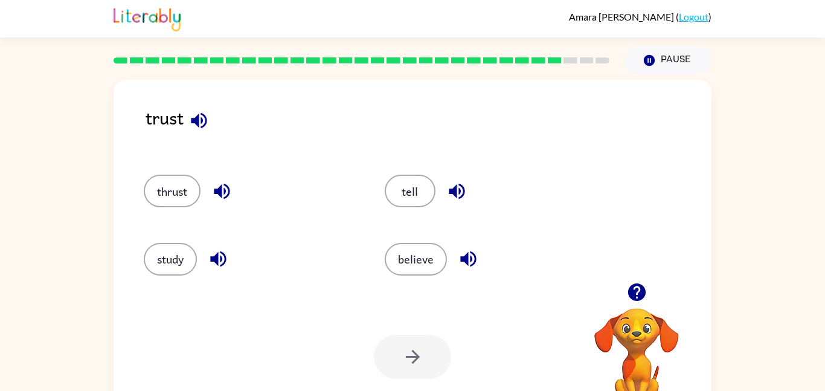
click at [464, 257] on icon "button" at bounding box center [468, 259] width 16 height 16
click at [408, 199] on button "tell" at bounding box center [410, 191] width 51 height 33
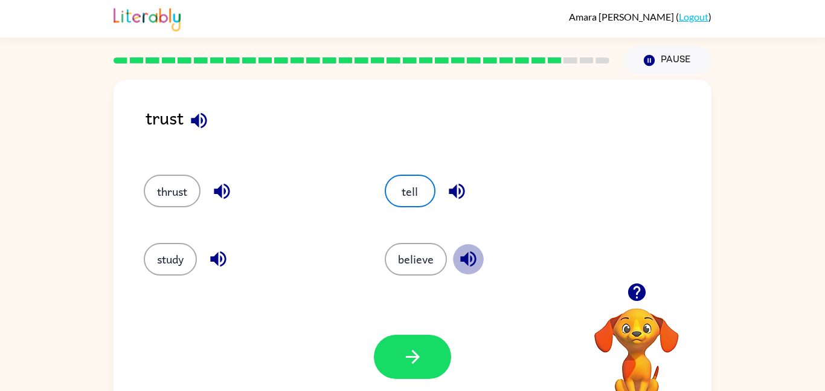
click at [462, 257] on icon "button" at bounding box center [468, 259] width 16 height 16
click at [415, 379] on div "Your browser must support playing .mp4 files to use Literably. Please try using…" at bounding box center [413, 357] width 598 height 136
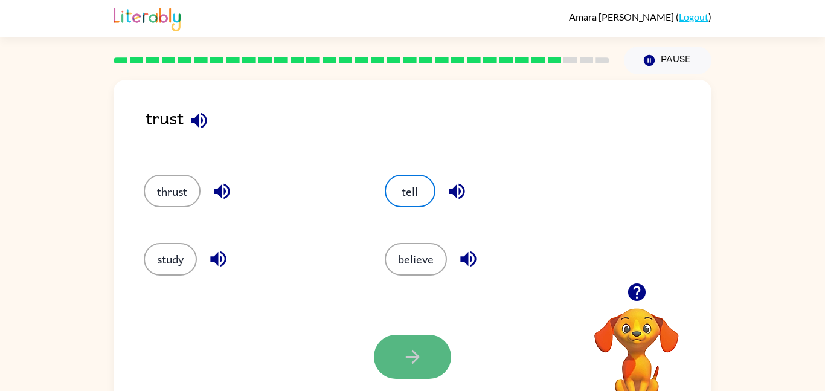
click at [413, 371] on button "button" at bounding box center [412, 357] width 77 height 44
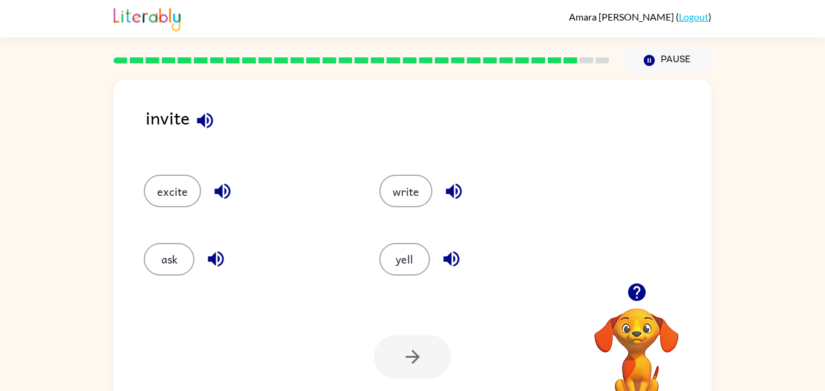
click at [210, 126] on icon "button" at bounding box center [205, 120] width 16 height 16
click at [230, 194] on icon "button" at bounding box center [222, 191] width 21 height 21
click at [223, 242] on div "ask" at bounding box center [239, 254] width 236 height 68
click at [217, 256] on icon "button" at bounding box center [215, 258] width 21 height 21
click at [454, 194] on icon "button" at bounding box center [453, 191] width 21 height 21
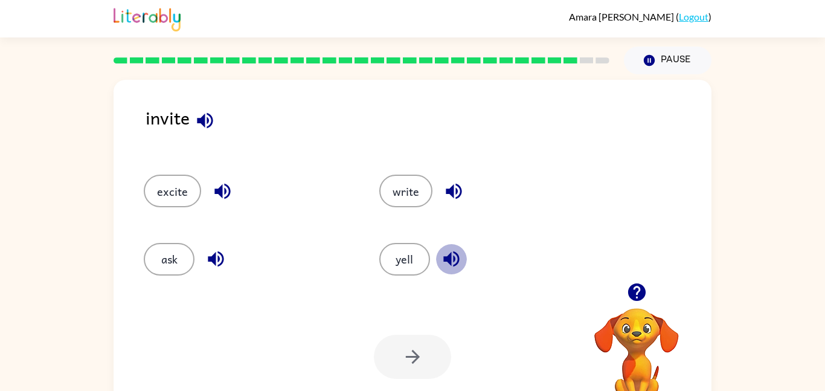
click at [451, 252] on icon "button" at bounding box center [451, 258] width 21 height 21
click at [211, 118] on icon "button" at bounding box center [205, 120] width 16 height 16
click at [213, 119] on icon "button" at bounding box center [204, 120] width 21 height 21
click at [462, 256] on button "button" at bounding box center [451, 258] width 31 height 31
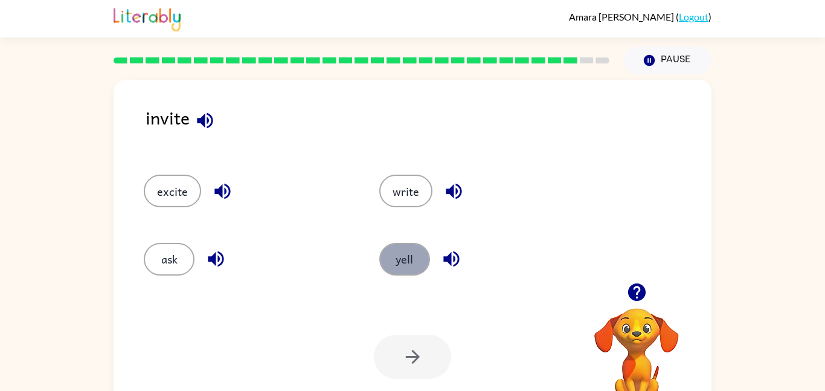
click at [399, 260] on button "yell" at bounding box center [404, 259] width 51 height 33
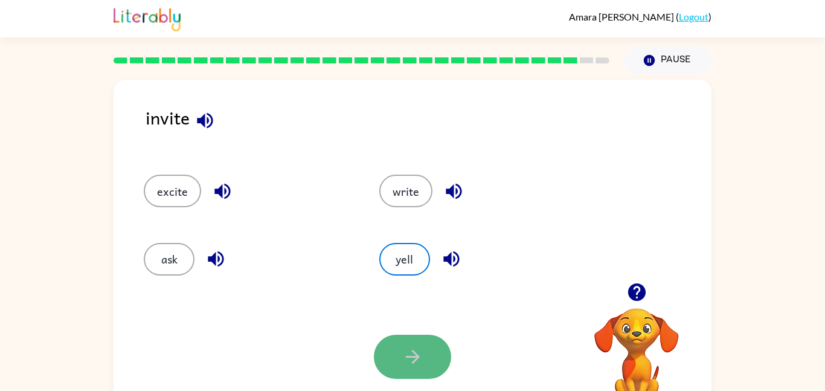
click at [417, 346] on icon "button" at bounding box center [412, 356] width 21 height 21
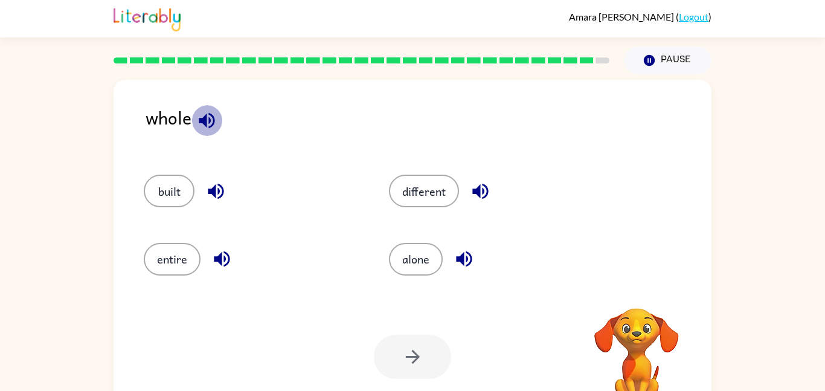
click at [201, 119] on icon "button" at bounding box center [207, 120] width 16 height 16
click at [420, 267] on button "alone" at bounding box center [416, 259] width 54 height 33
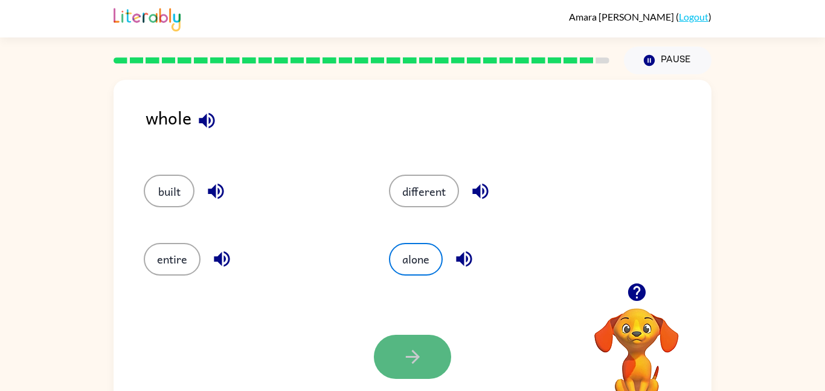
click at [420, 371] on button "button" at bounding box center [412, 357] width 77 height 44
